Goal: Information Seeking & Learning: Learn about a topic

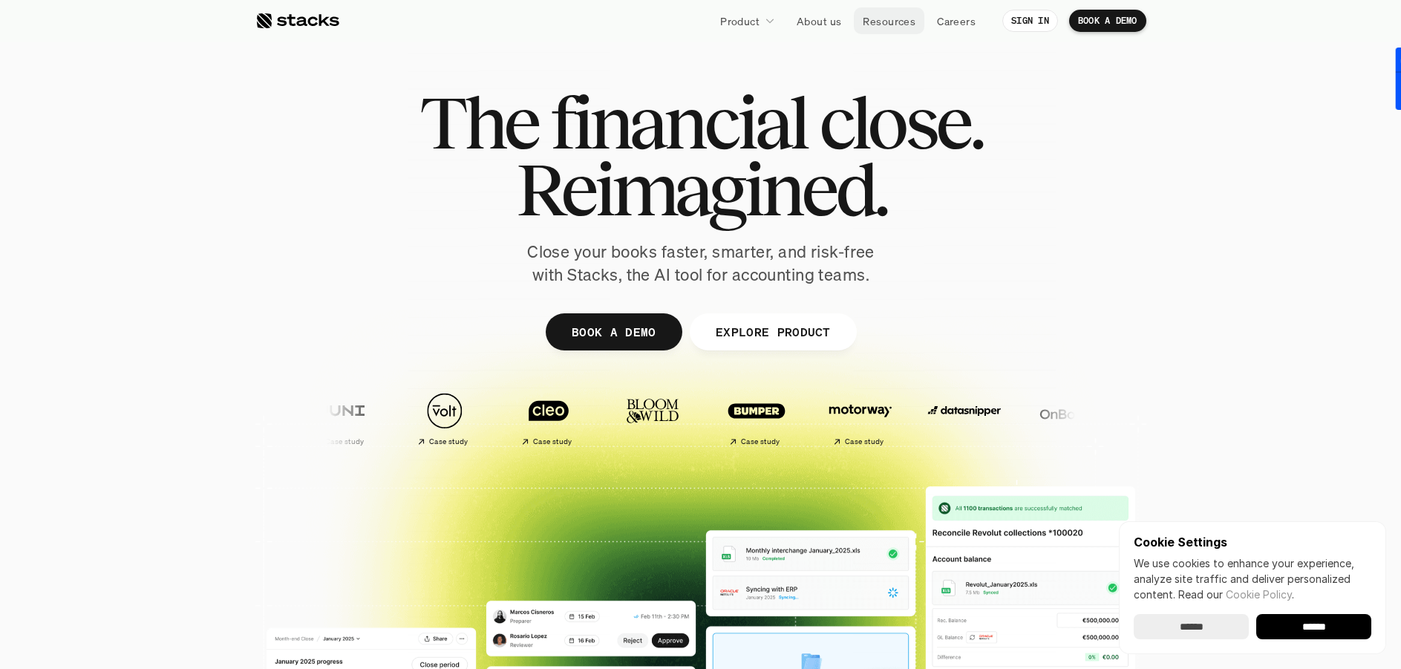
click at [899, 21] on p "Resources" at bounding box center [889, 21] width 53 height 16
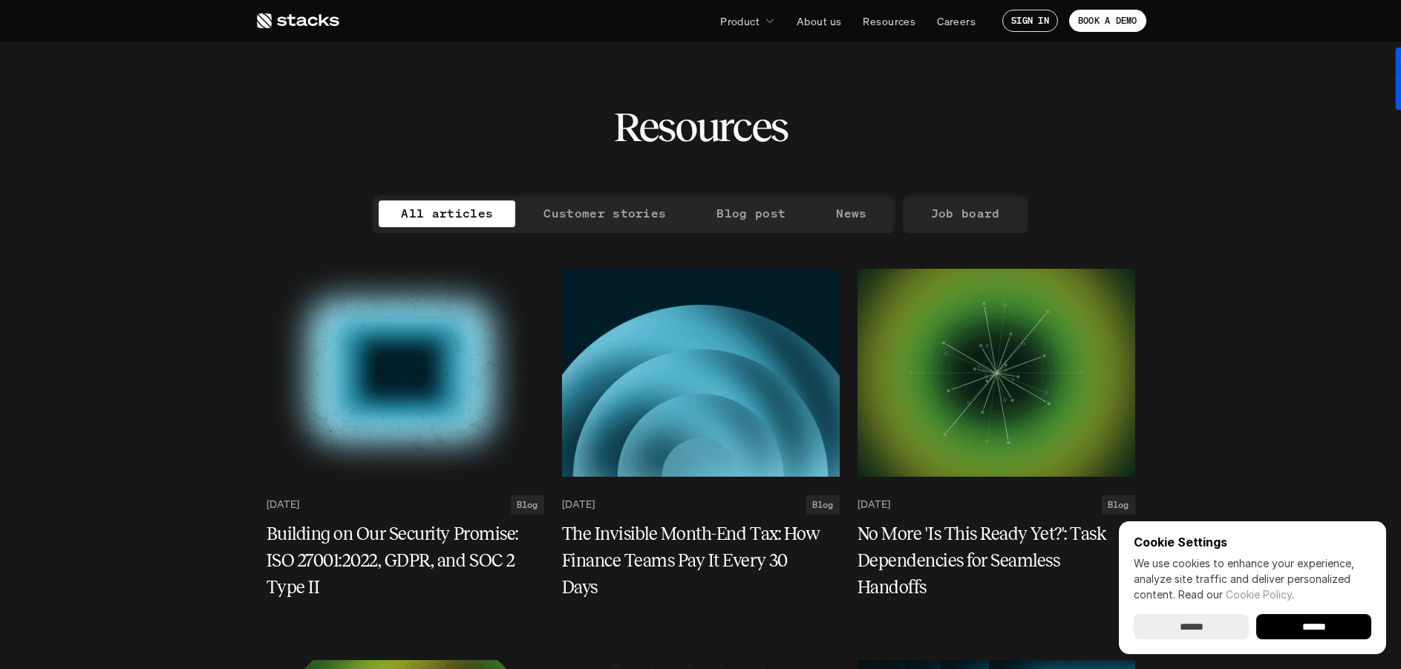
click at [636, 209] on p "Customer stories" at bounding box center [605, 214] width 123 height 22
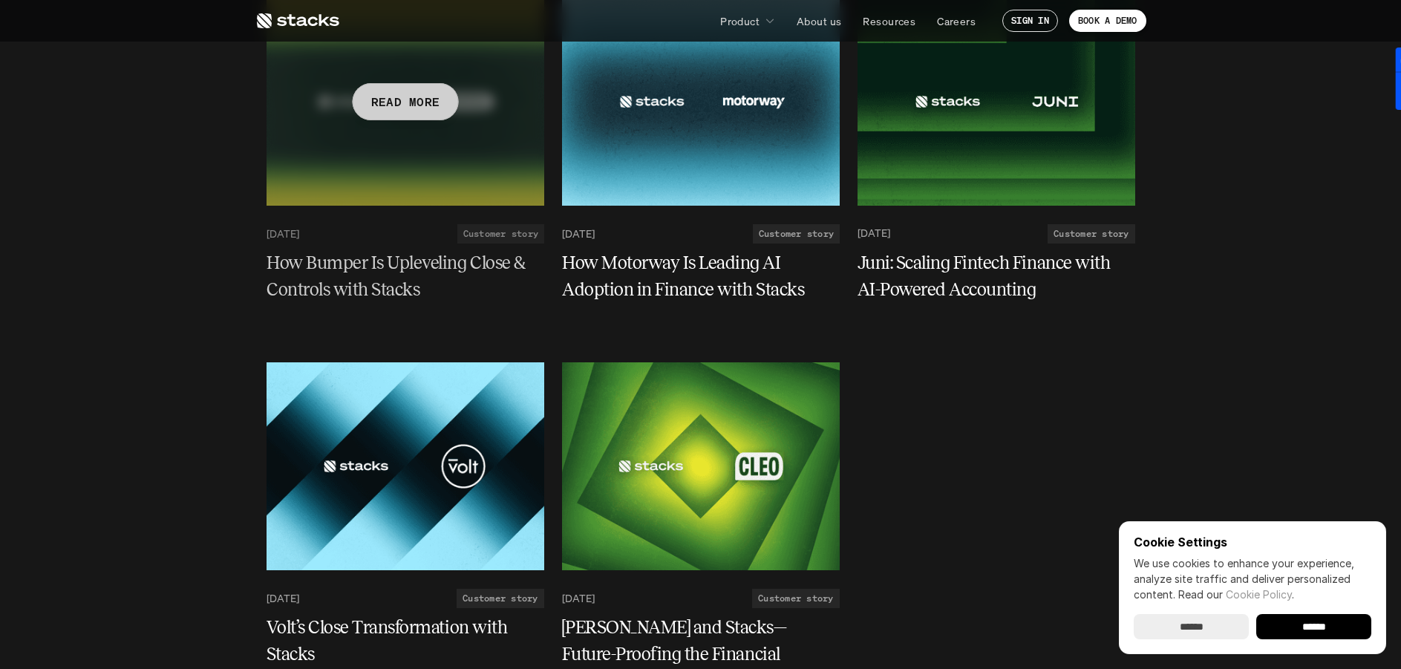
scroll to position [297, 0]
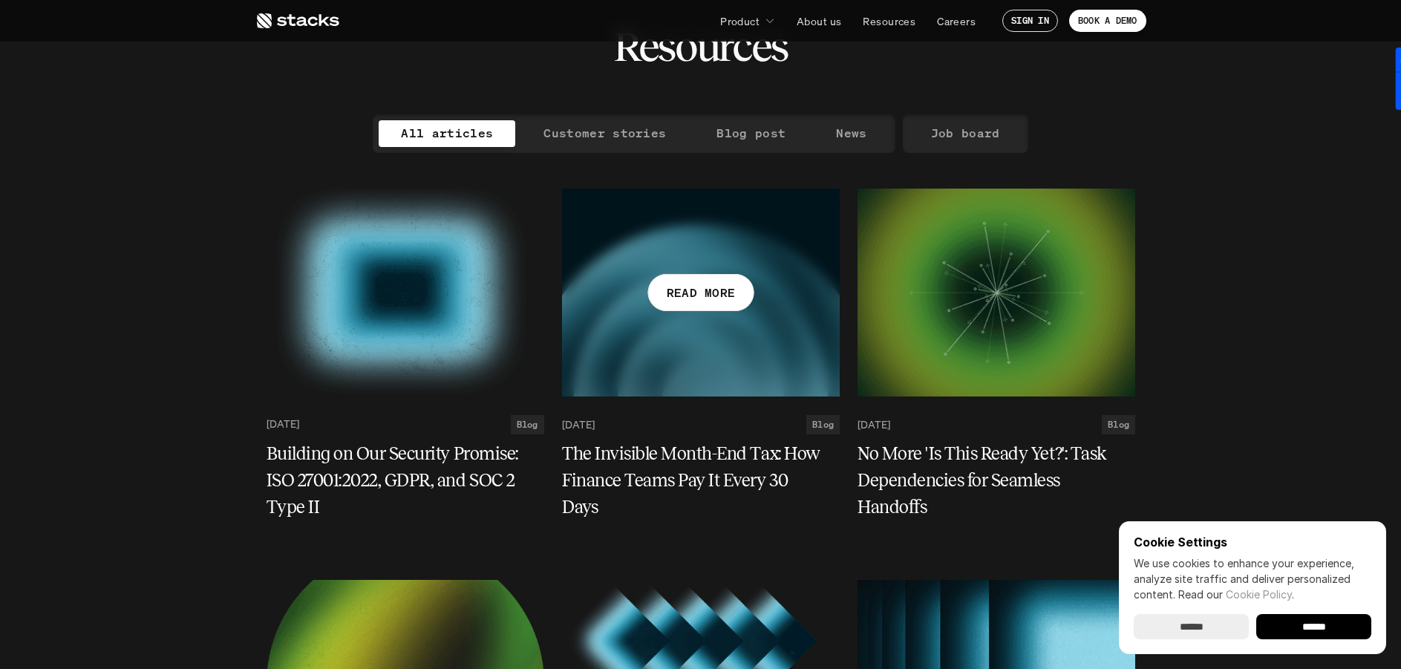
scroll to position [74, 0]
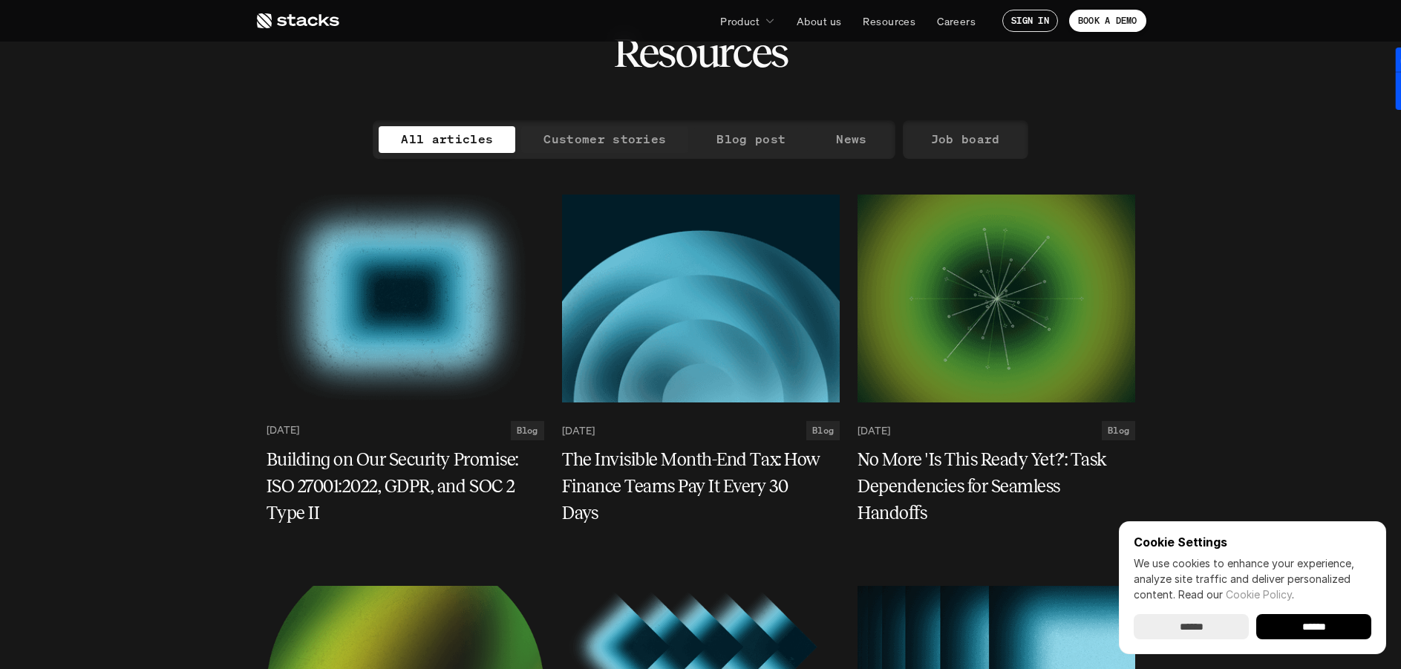
click at [604, 143] on p "Customer stories" at bounding box center [605, 139] width 123 height 22
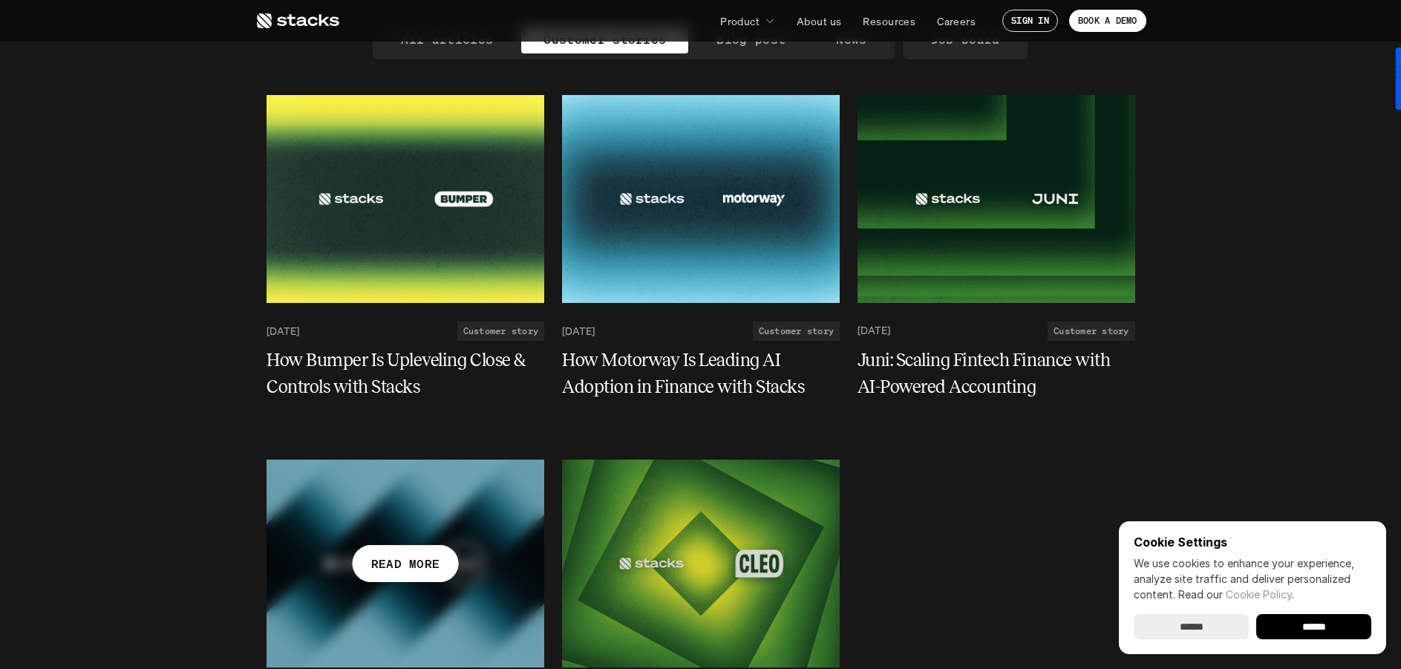
scroll to position [74, 0]
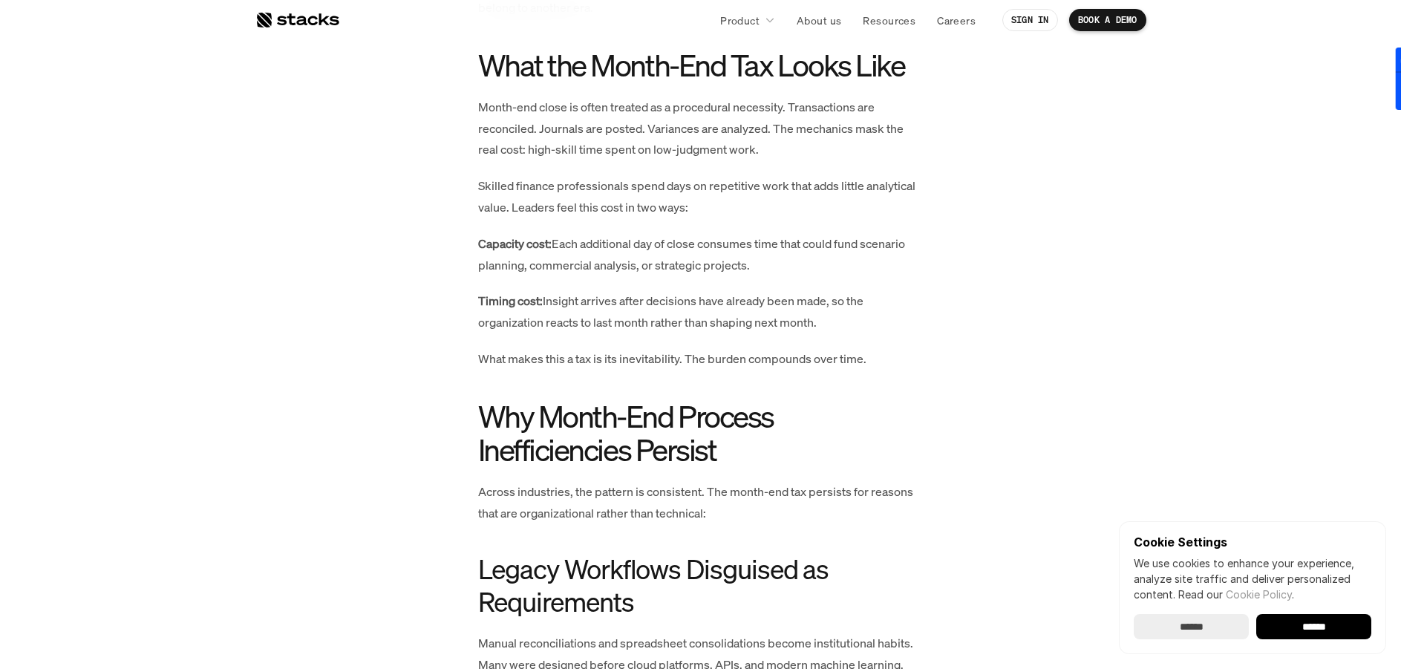
scroll to position [1114, 0]
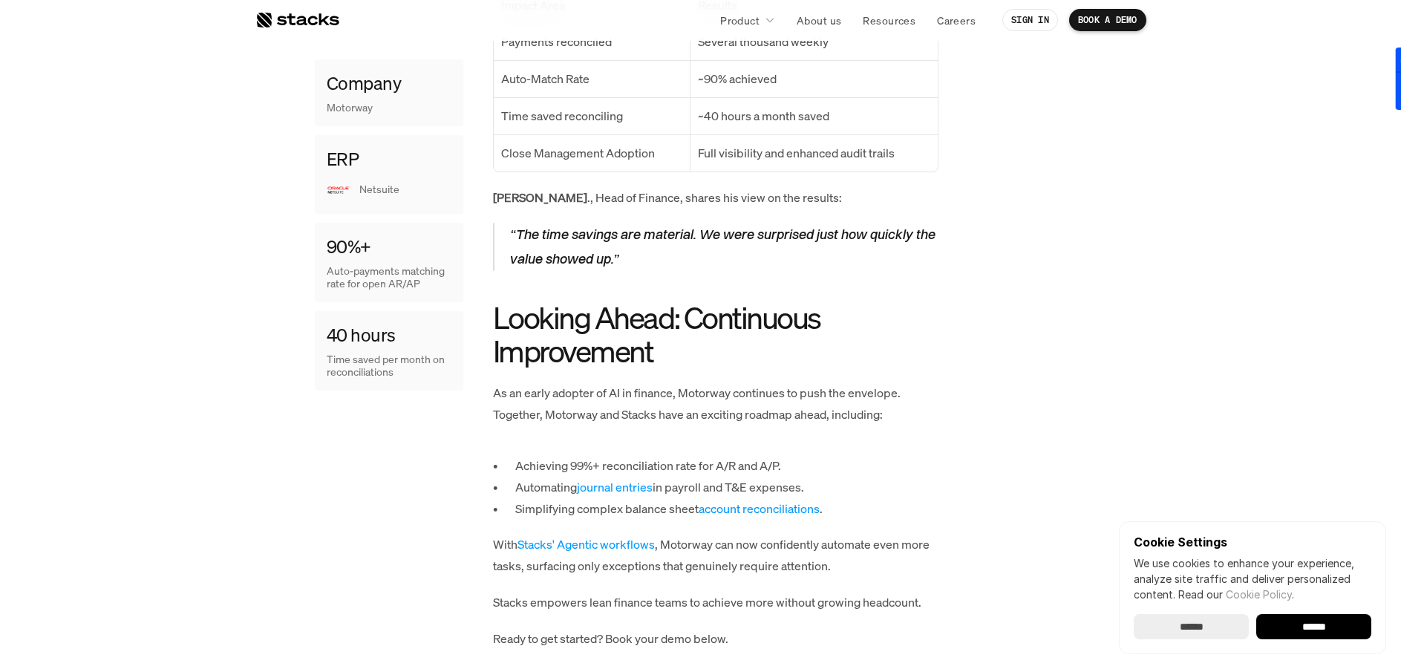
scroll to position [1782, 0]
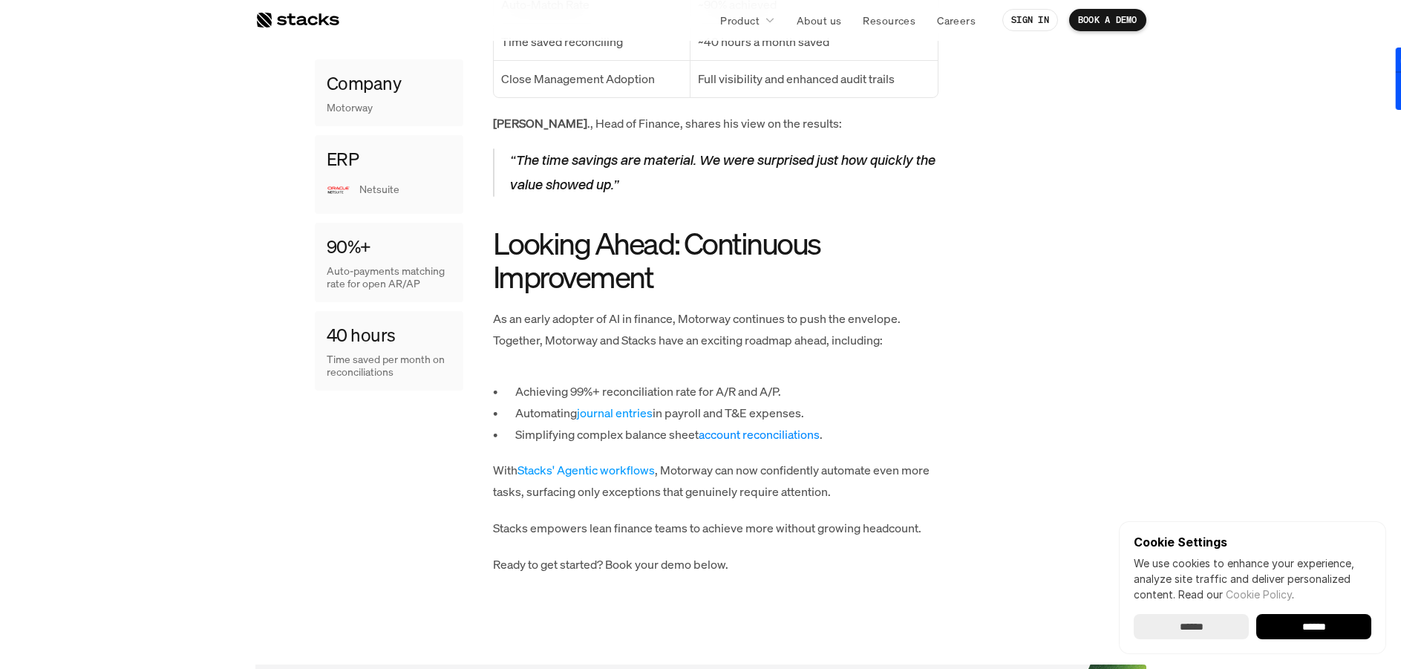
click at [774, 426] on link "account reconciliations" at bounding box center [759, 434] width 121 height 16
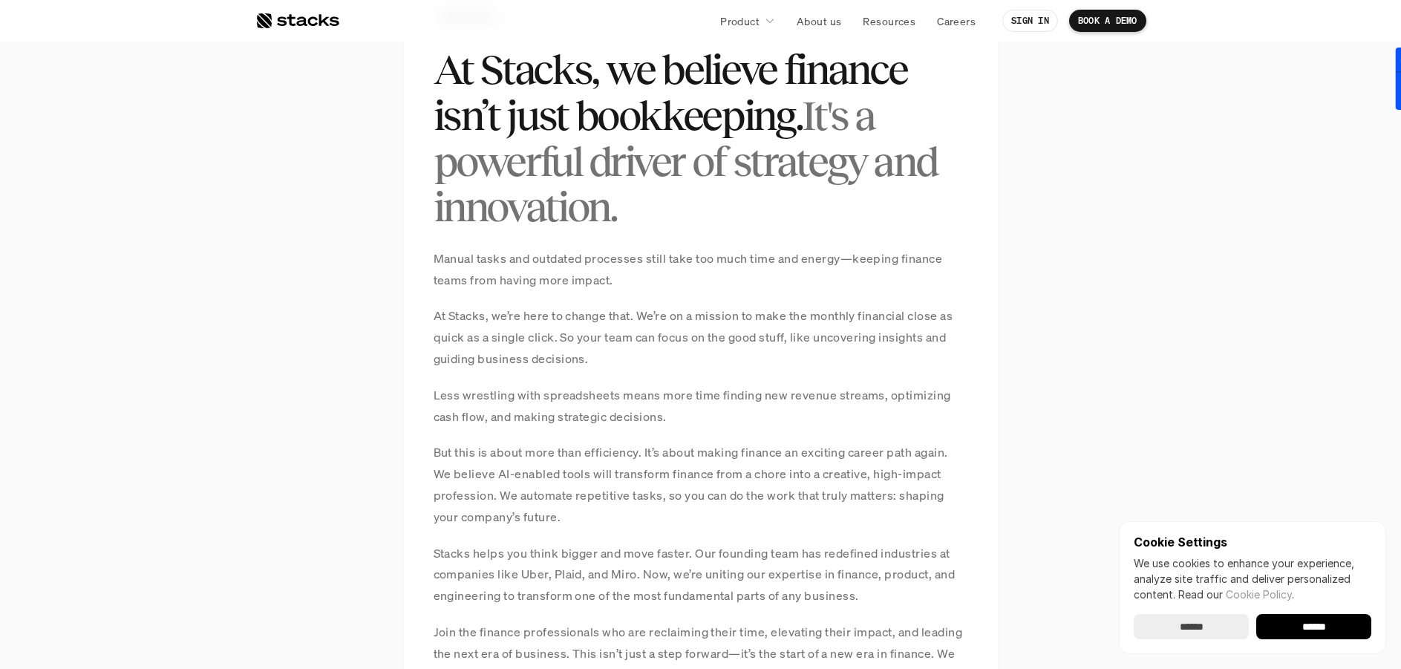
scroll to position [1040, 0]
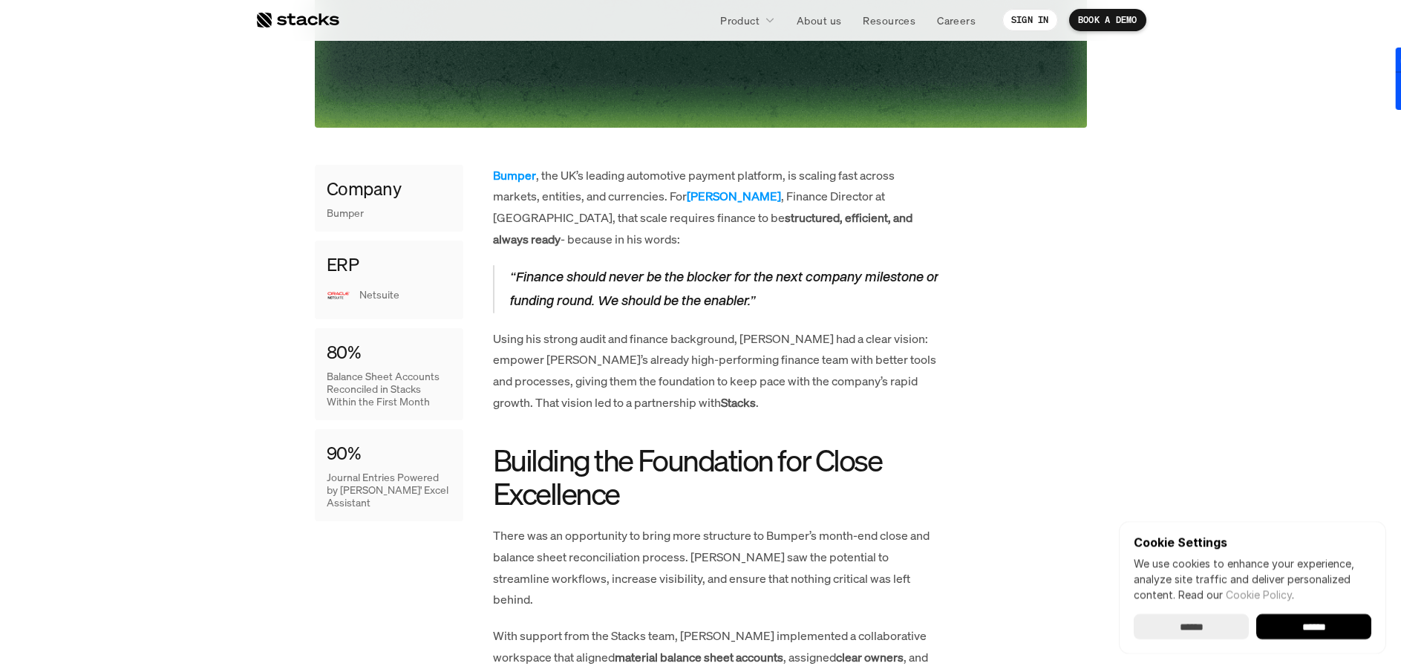
scroll to position [668, 0]
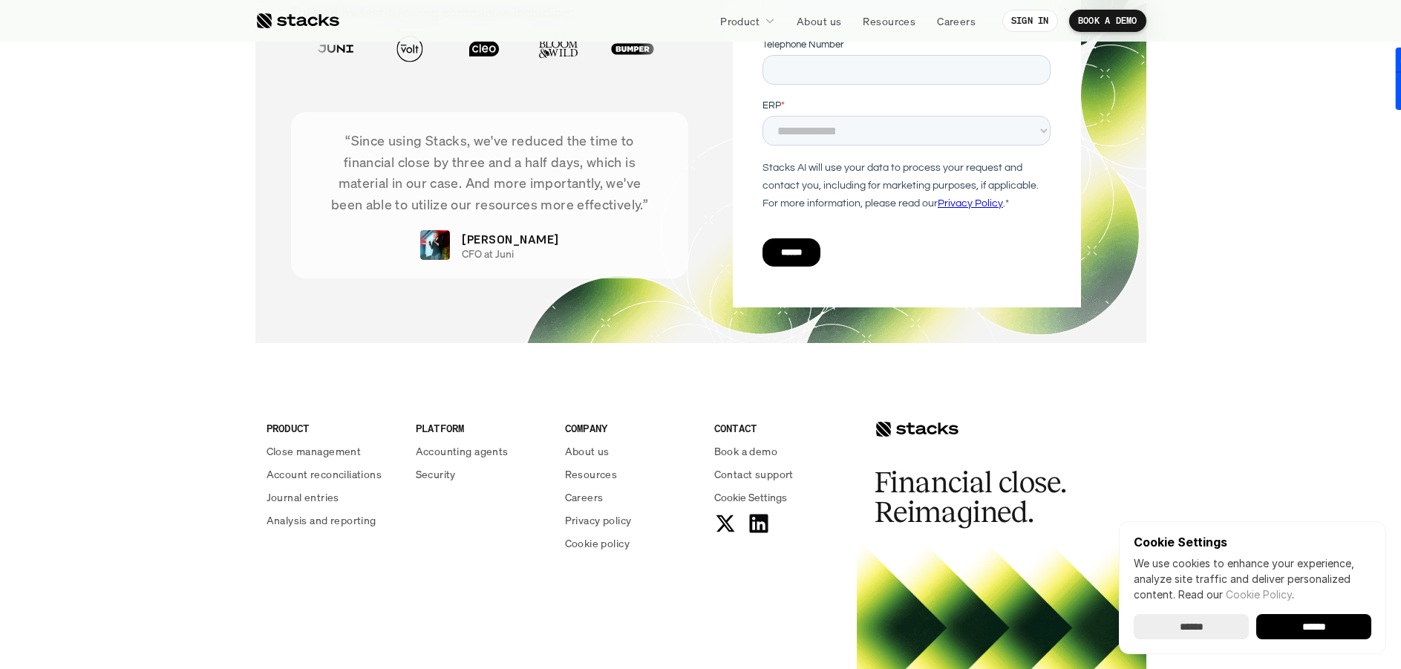
scroll to position [5336, 0]
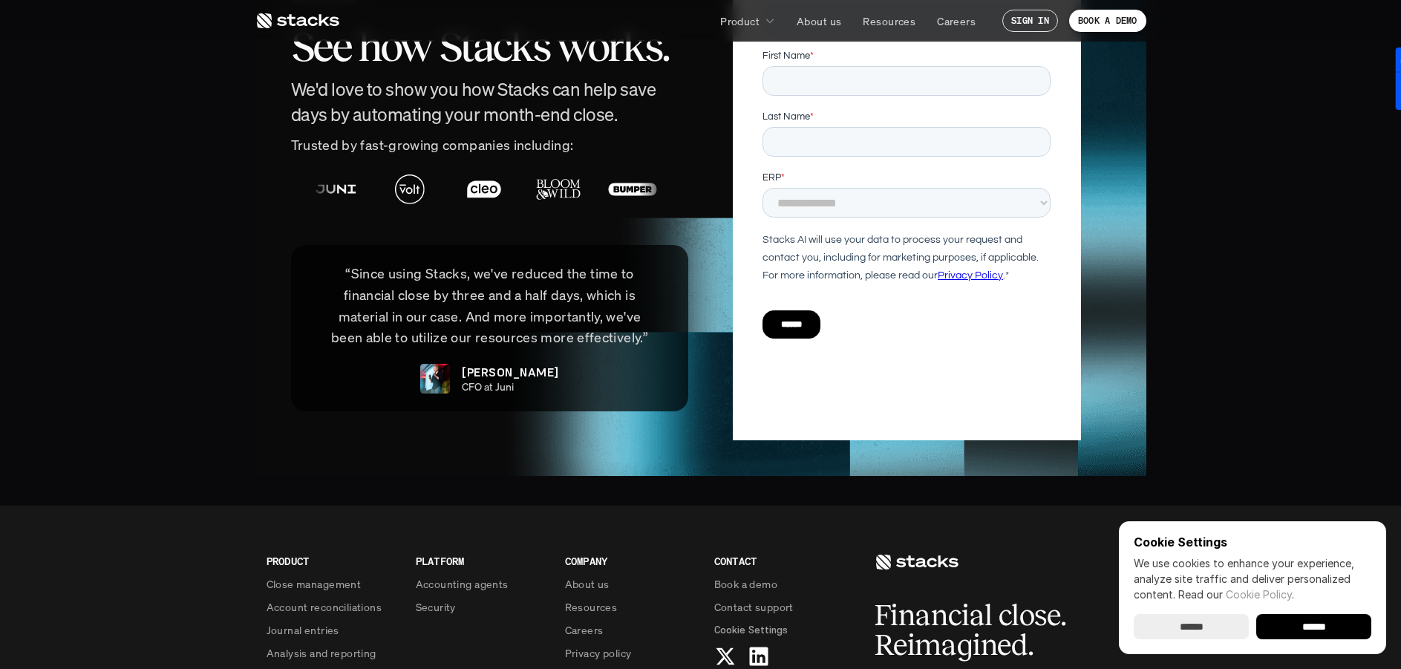
scroll to position [3119, 0]
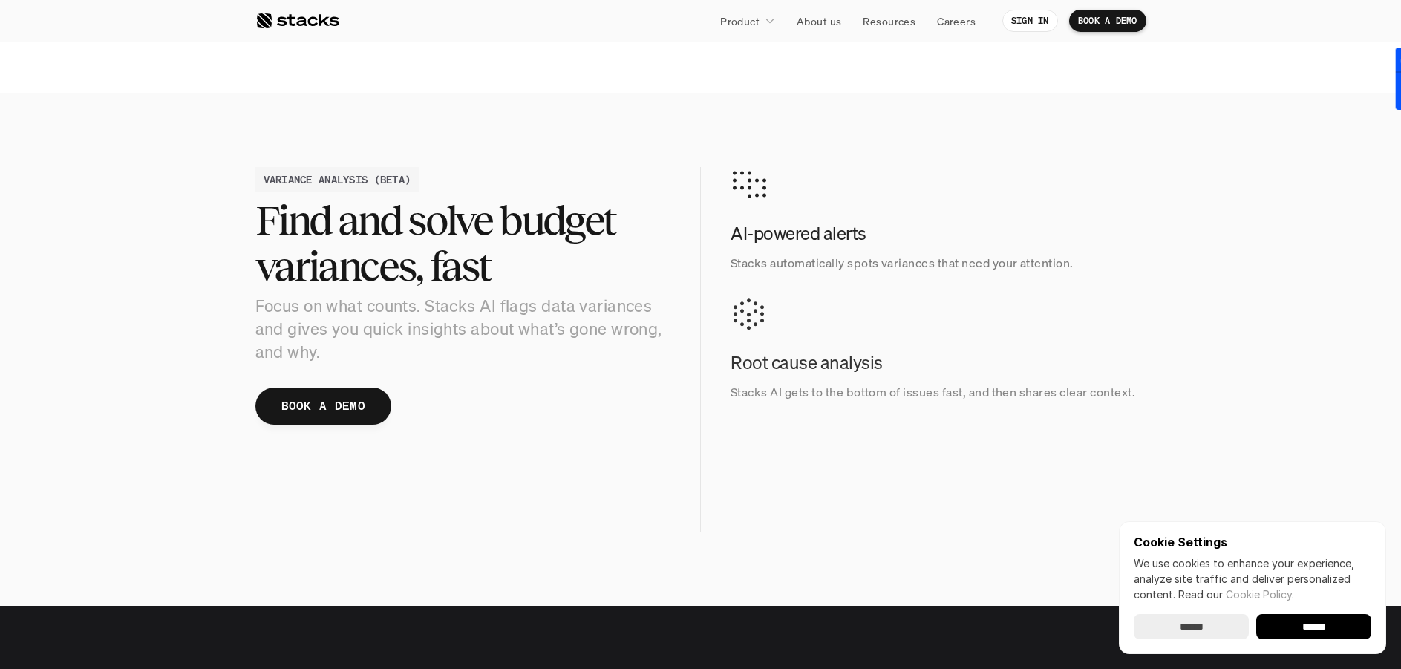
scroll to position [1485, 0]
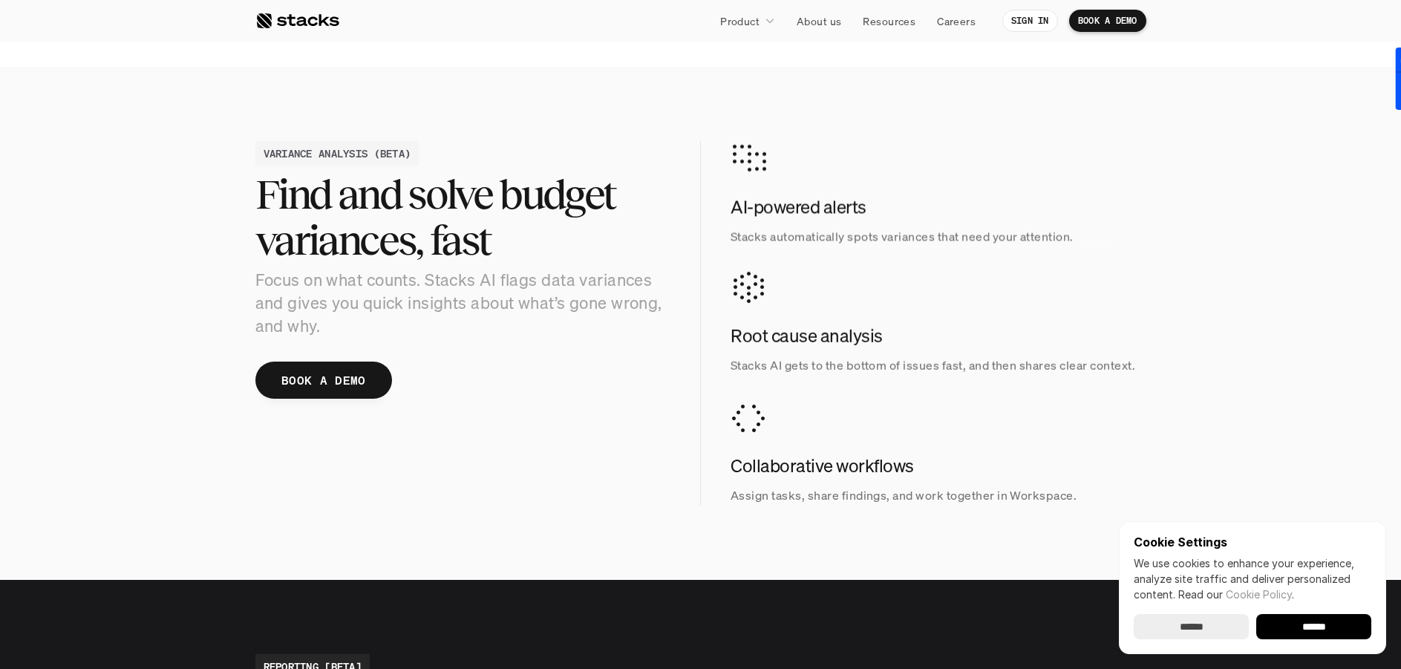
click at [1202, 625] on input "******" at bounding box center [1191, 626] width 115 height 25
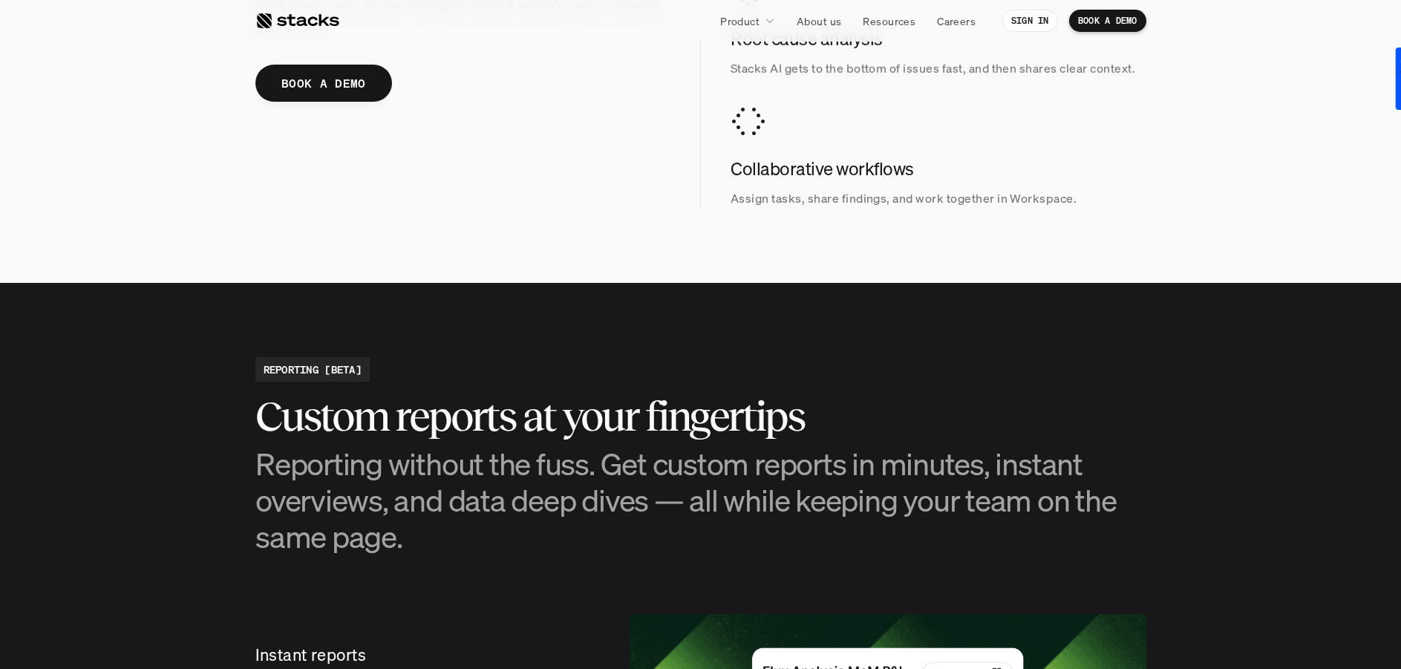
scroll to position [2154, 0]
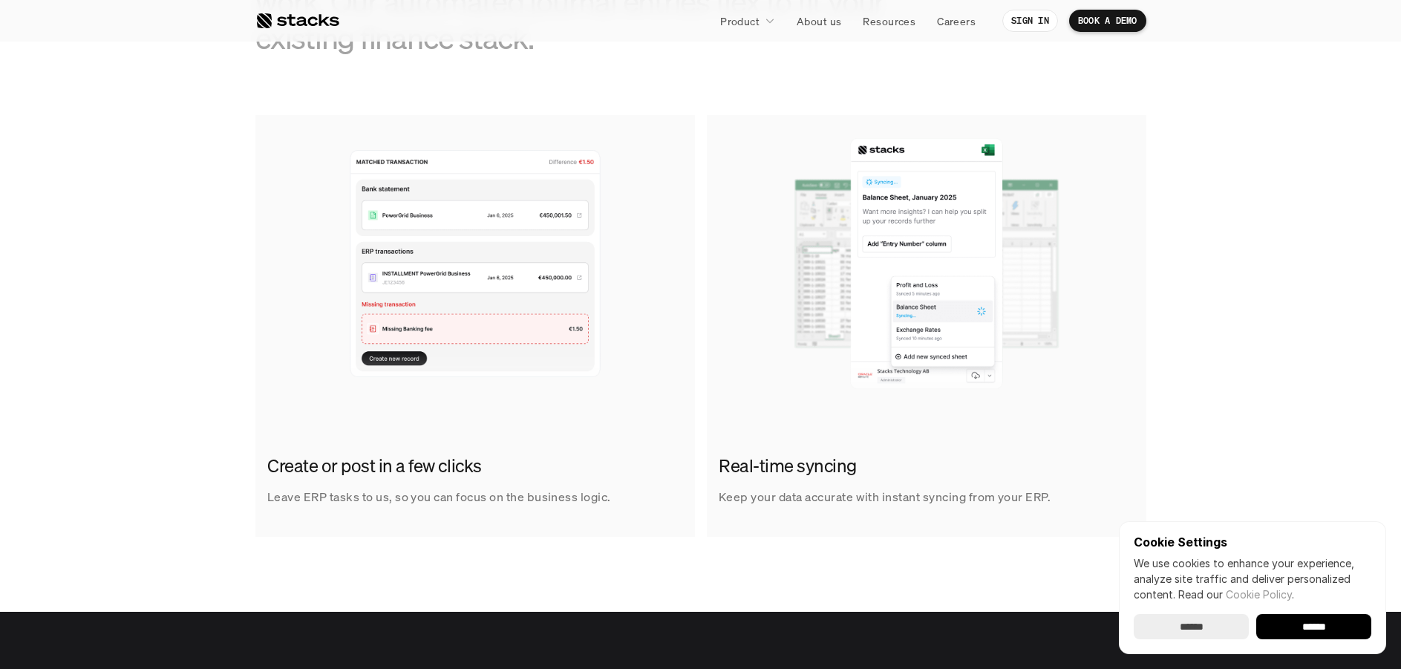
scroll to position [965, 0]
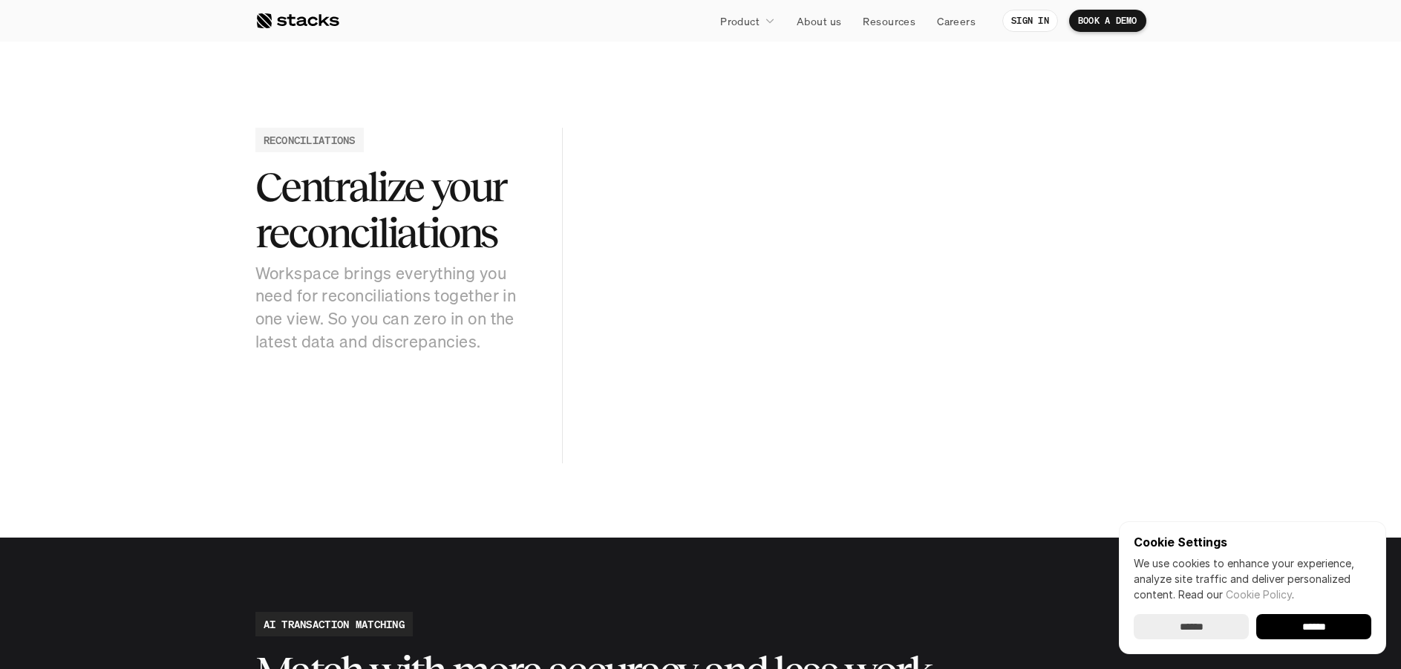
scroll to position [1485, 0]
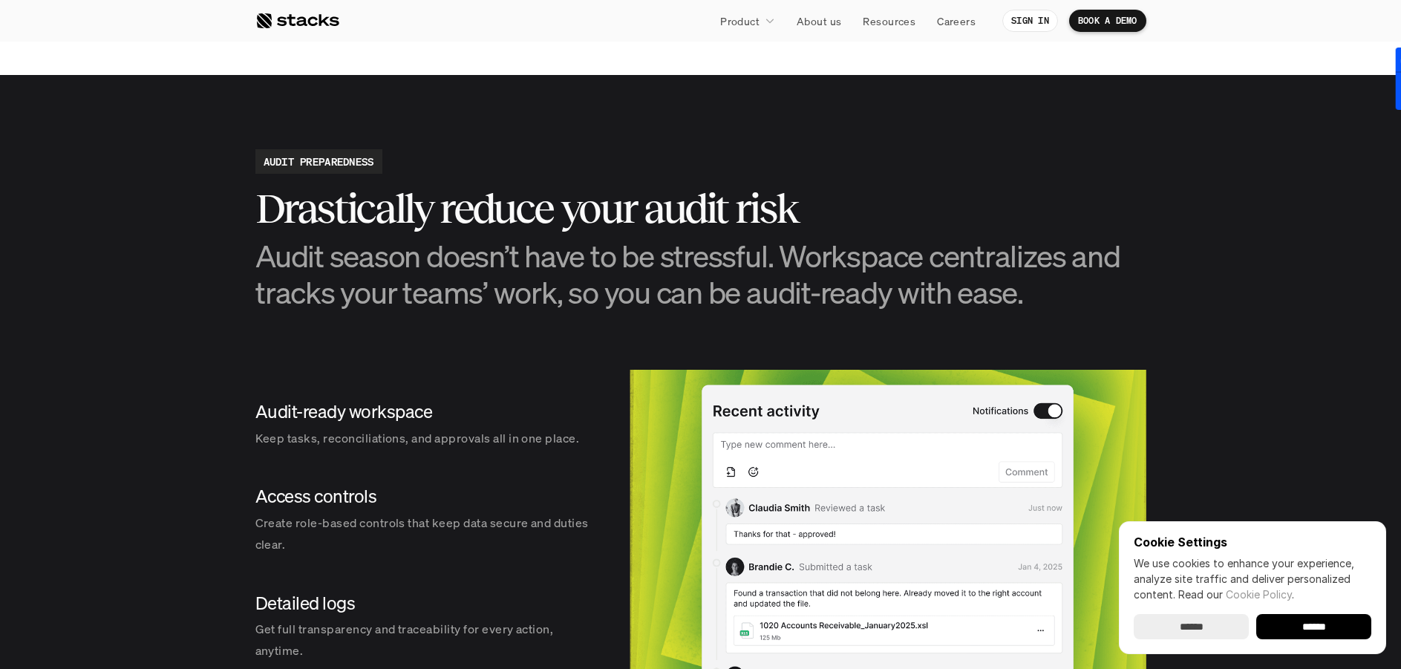
scroll to position [1634, 0]
